Goal: Information Seeking & Learning: Learn about a topic

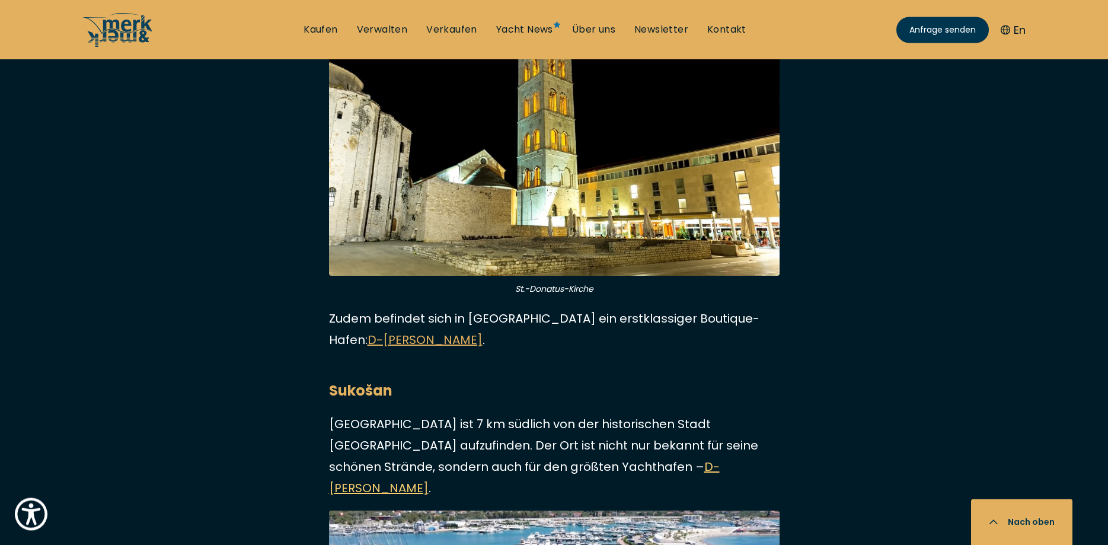
scroll to position [1694, 0]
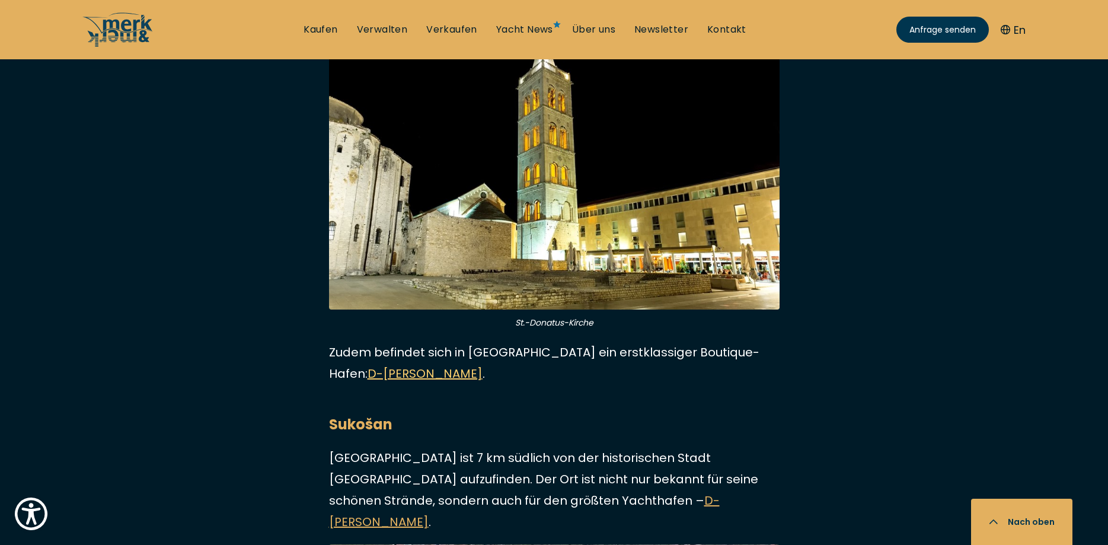
click at [483, 365] on link "D-[PERSON_NAME]" at bounding box center [425, 373] width 115 height 17
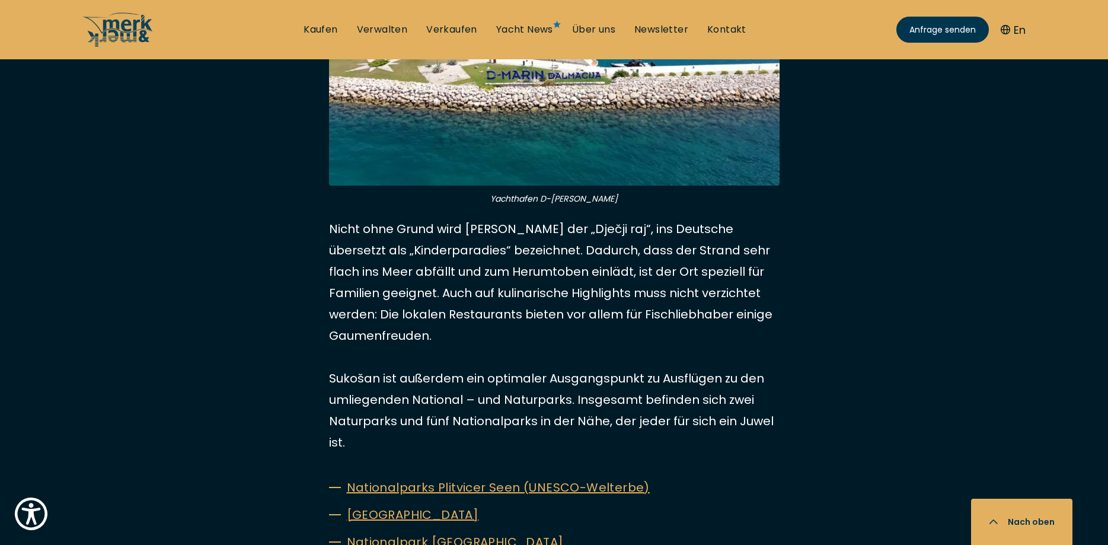
scroll to position [2057, 0]
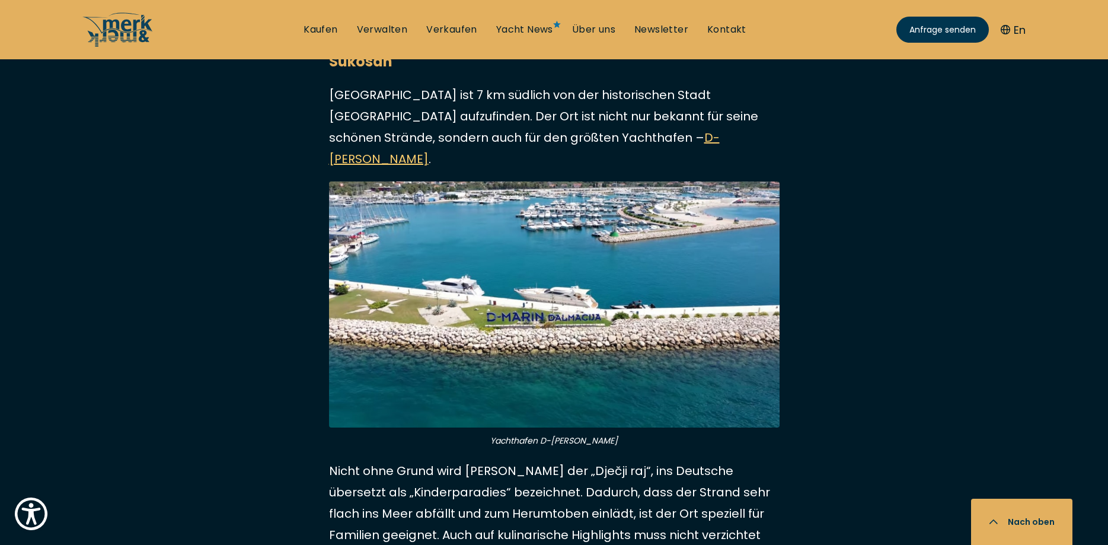
click at [515, 129] on link "D-[PERSON_NAME]" at bounding box center [524, 148] width 391 height 38
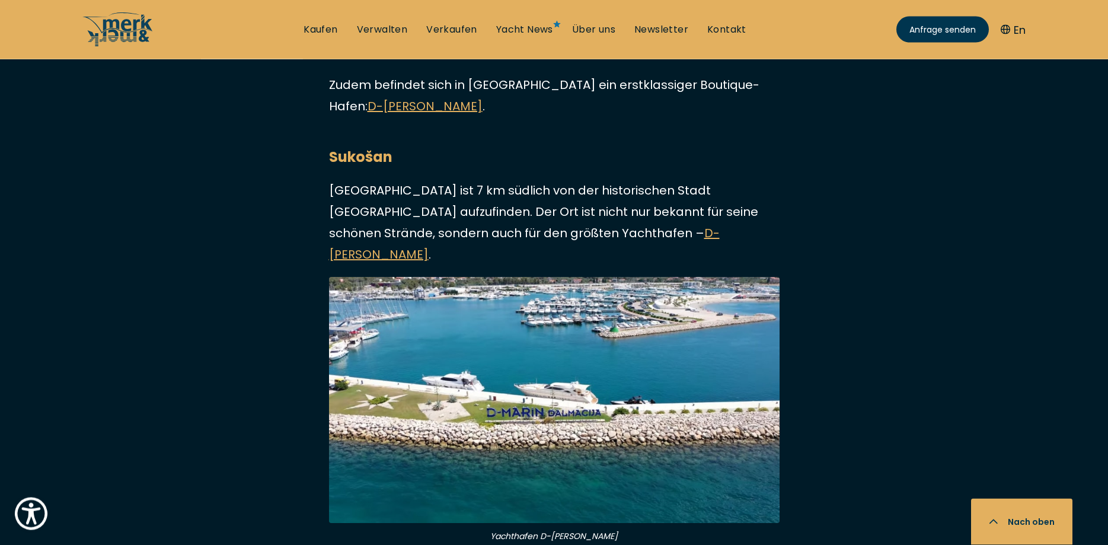
scroll to position [1875, 0]
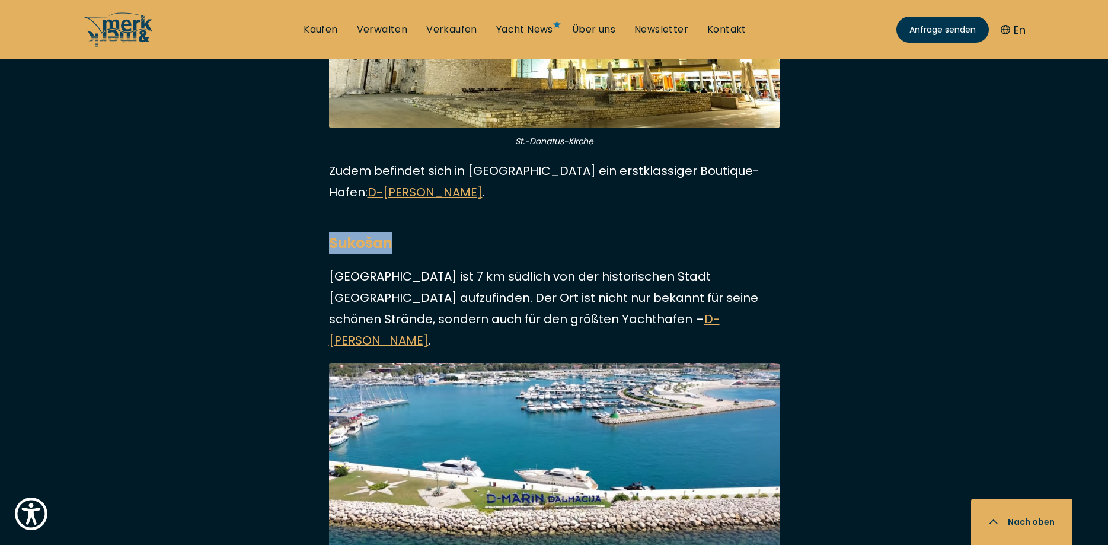
drag, startPoint x: 331, startPoint y: 219, endPoint x: 404, endPoint y: 217, distance: 73.0
click at [404, 232] on h2 "Sukošan" at bounding box center [554, 242] width 451 height 21
copy strong "Sukošan"
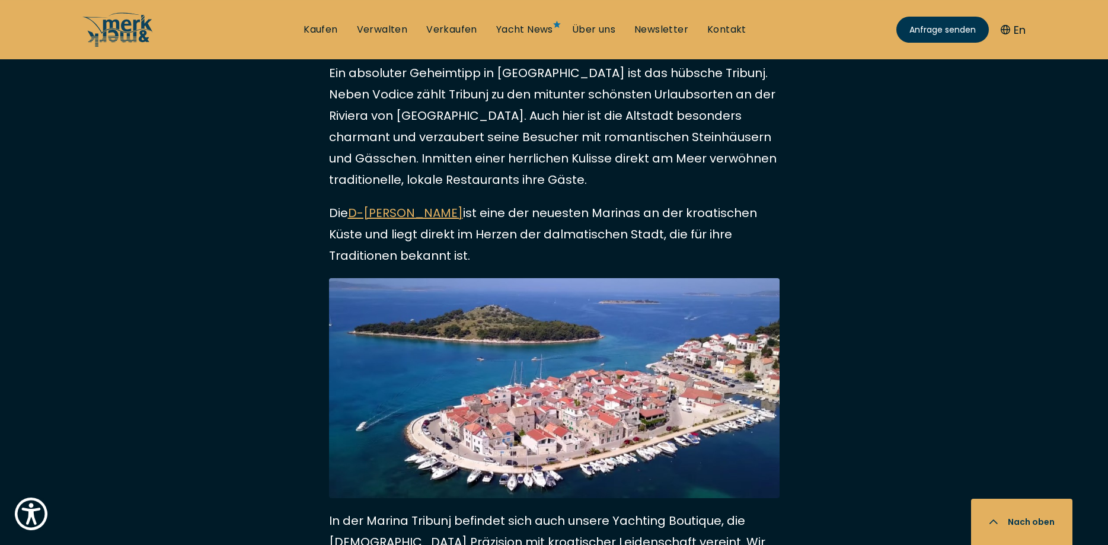
scroll to position [2964, 0]
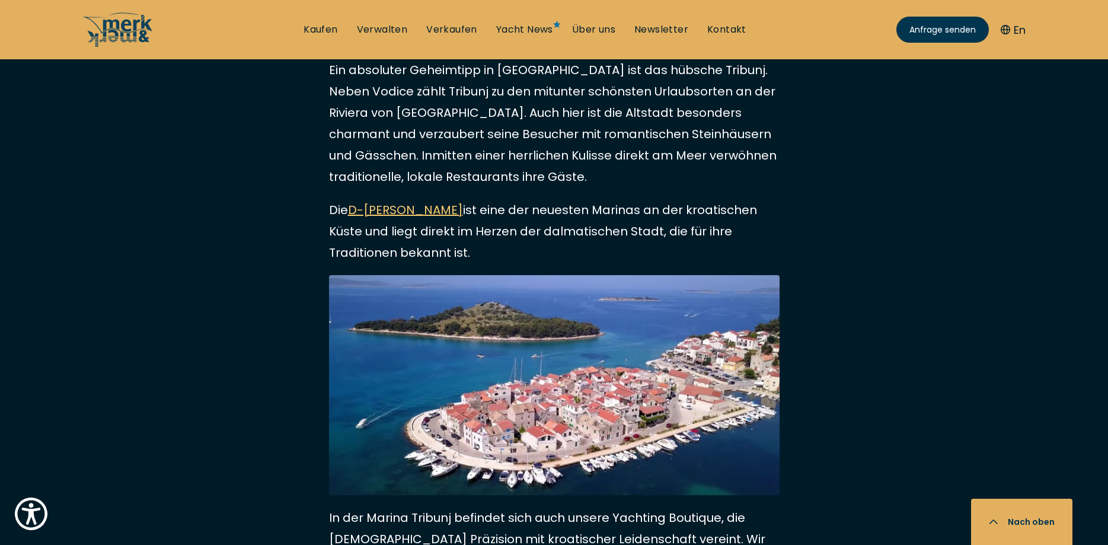
click at [404, 202] on link "D-[PERSON_NAME]" at bounding box center [405, 210] width 115 height 17
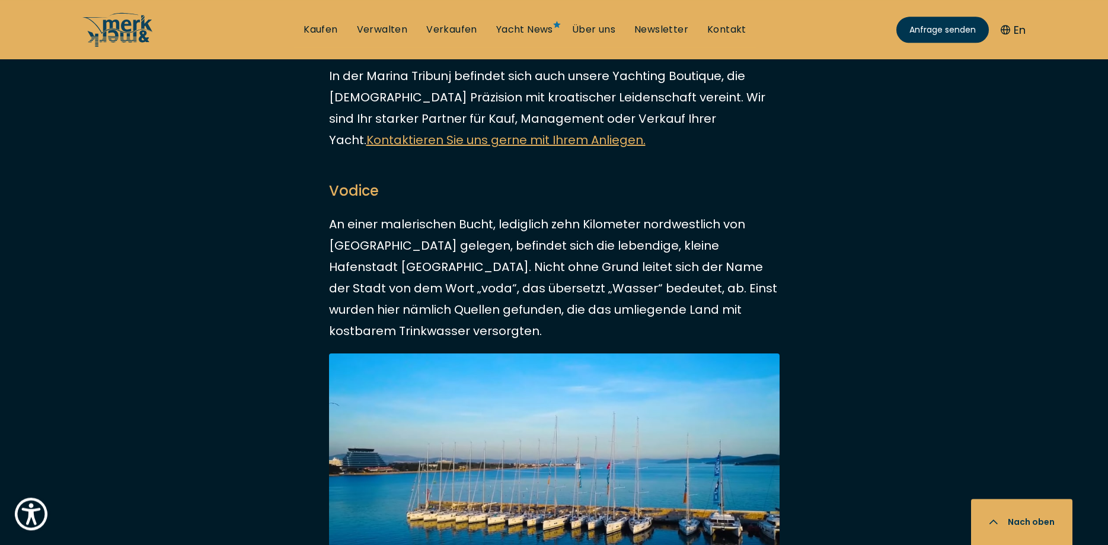
scroll to position [3387, 0]
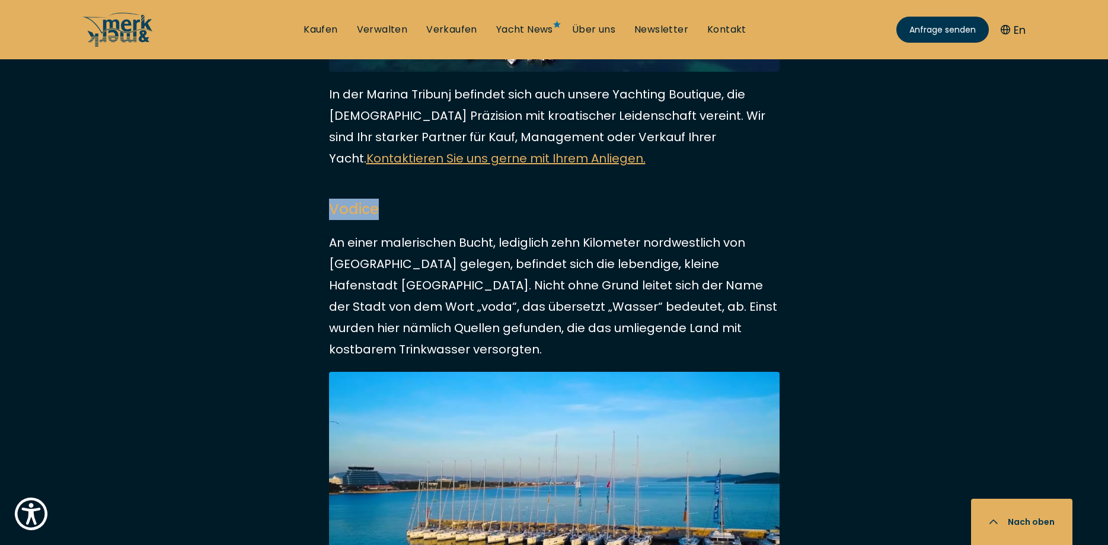
drag, startPoint x: 377, startPoint y: 167, endPoint x: 324, endPoint y: 165, distance: 52.8
copy h2 "Vodice"
drag, startPoint x: 703, startPoint y: 222, endPoint x: 735, endPoint y: 224, distance: 32.7
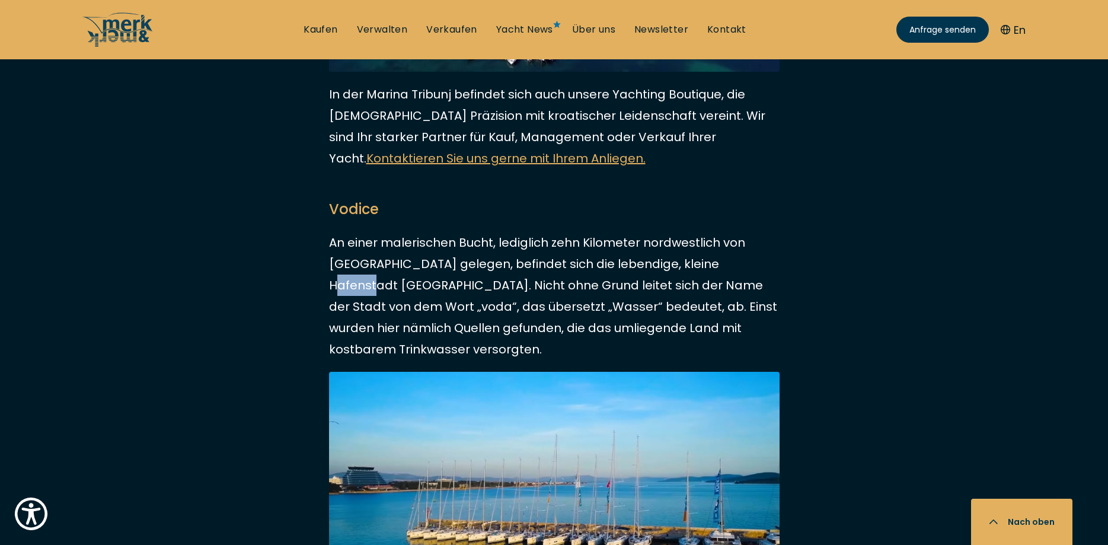
click at [738, 232] on p "An einer malerischen Bucht, lediglich zehn Kilometer nordwestlich von [GEOGRAPH…" at bounding box center [554, 296] width 451 height 128
drag, startPoint x: 702, startPoint y: 218, endPoint x: 740, endPoint y: 221, distance: 38.1
click at [740, 232] on p "An einer malerischen Bucht, lediglich zehn Kilometer nordwestlich von [GEOGRAPH…" at bounding box center [554, 296] width 451 height 128
copy p "Vodice"
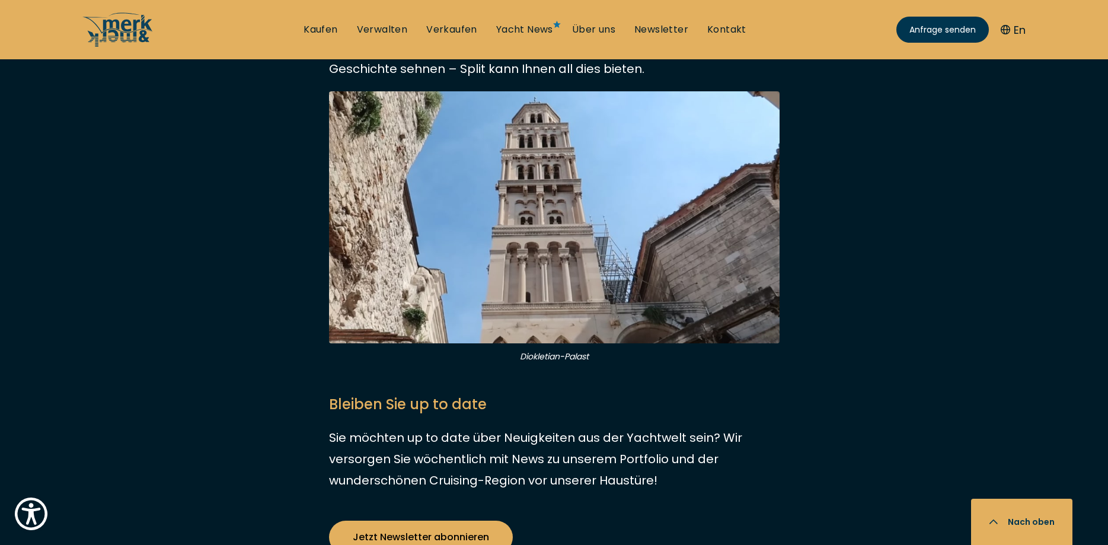
scroll to position [5081, 0]
